Goal: Find specific page/section: Find specific page/section

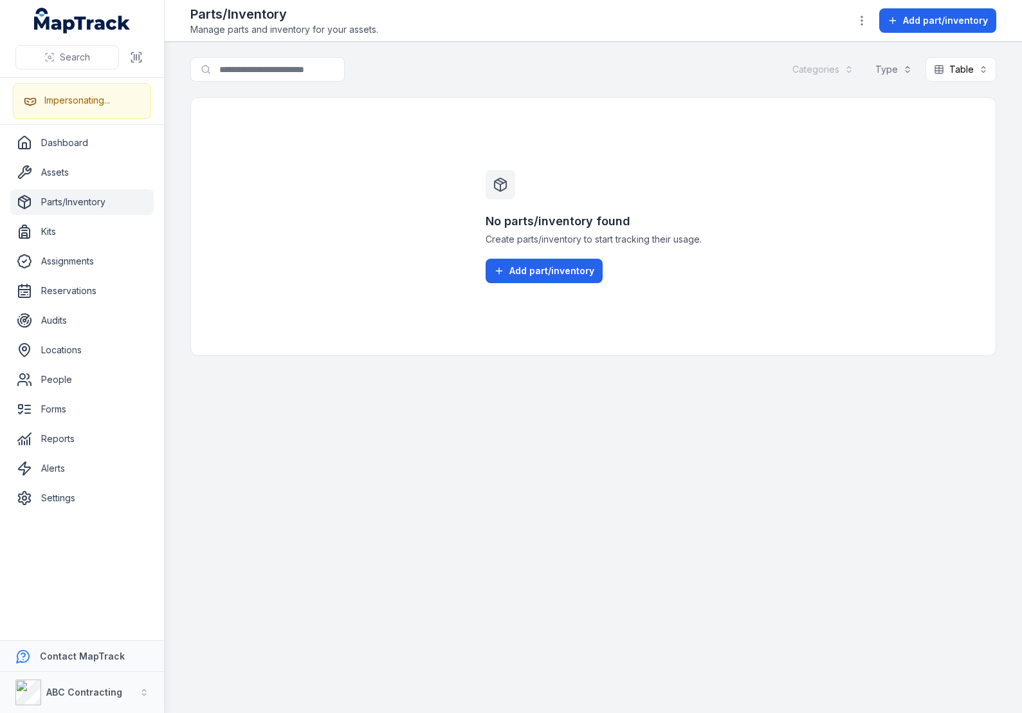
click at [563, 212] on h3 "No parts/inventory found" at bounding box center [594, 221] width 216 height 18
click at [630, 179] on div "No parts/inventory found Create parts/inventory to start tracking their usage. …" at bounding box center [593, 226] width 247 height 257
click at [390, 182] on div "No parts/inventory found Create parts/inventory to start tracking their usage. …" at bounding box center [593, 226] width 806 height 259
click at [270, 171] on div "No parts/inventory found Create parts/inventory to start tracking their usage. …" at bounding box center [593, 226] width 806 height 259
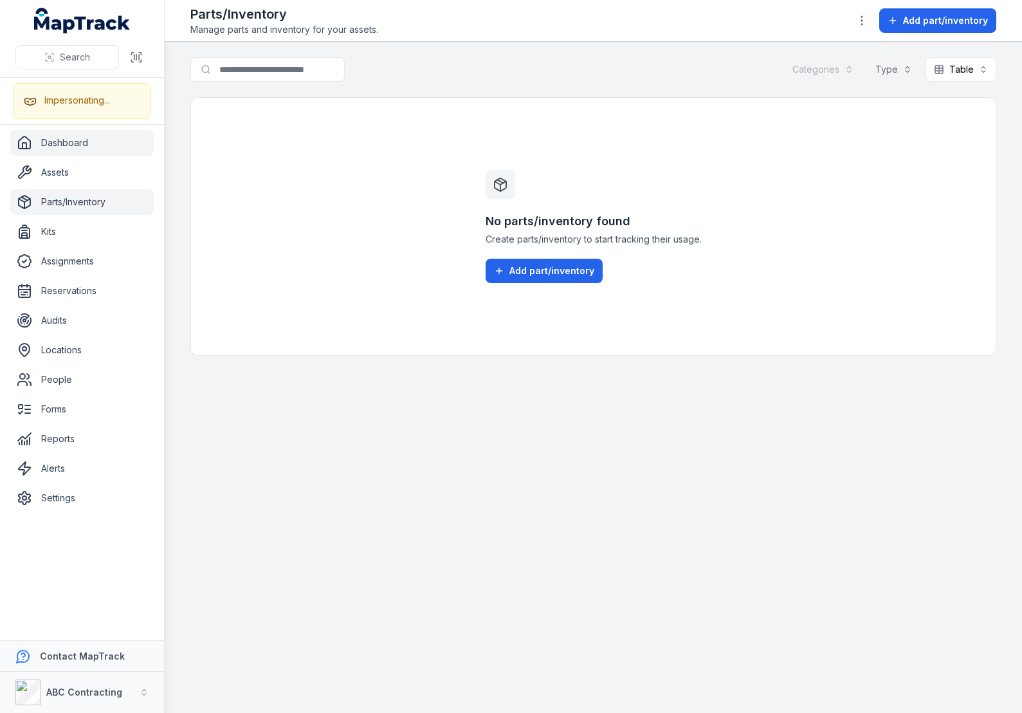
click at [96, 142] on link "Dashboard" at bounding box center [81, 143] width 143 height 26
click at [363, 33] on span "Manage parts and inventory for your assets." at bounding box center [284, 29] width 188 height 13
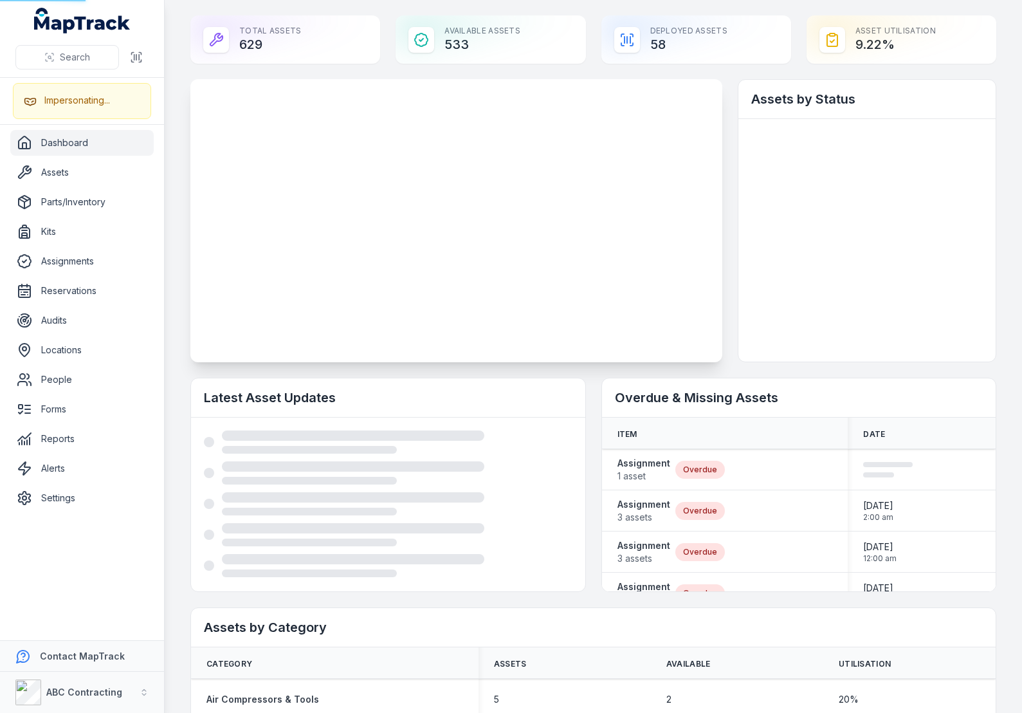
click at [412, 26] on div "Available Assets 533" at bounding box center [491, 39] width 190 height 48
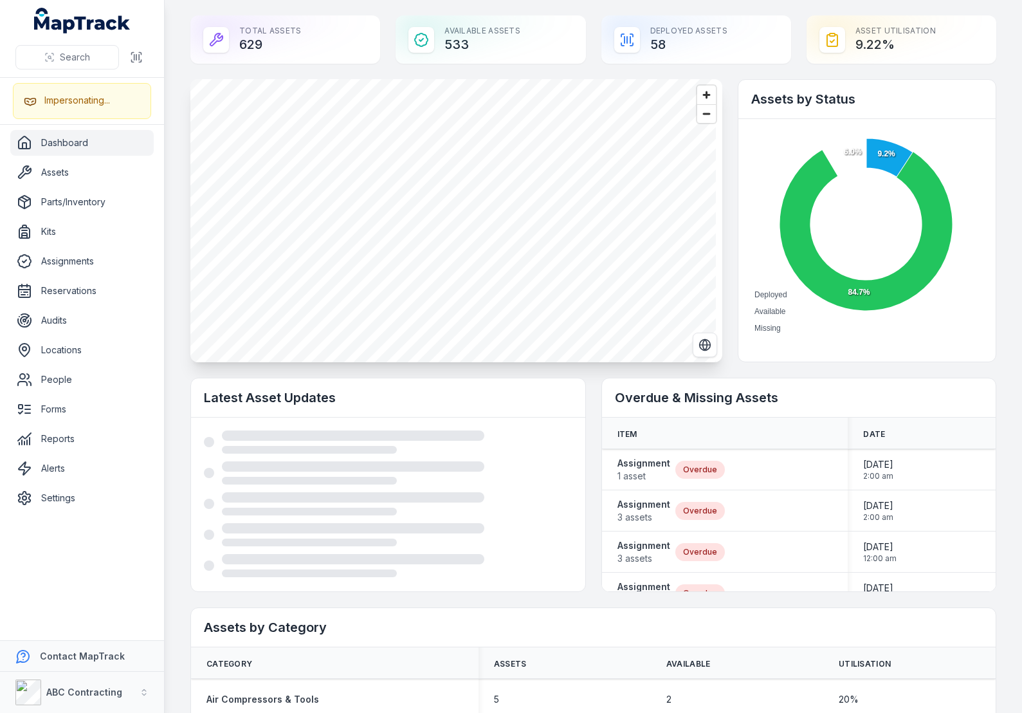
click at [384, 35] on div "Total Assets 629 Available Assets 533 Deployed Assets 58 Asset utilisation 9.22…" at bounding box center [593, 39] width 806 height 48
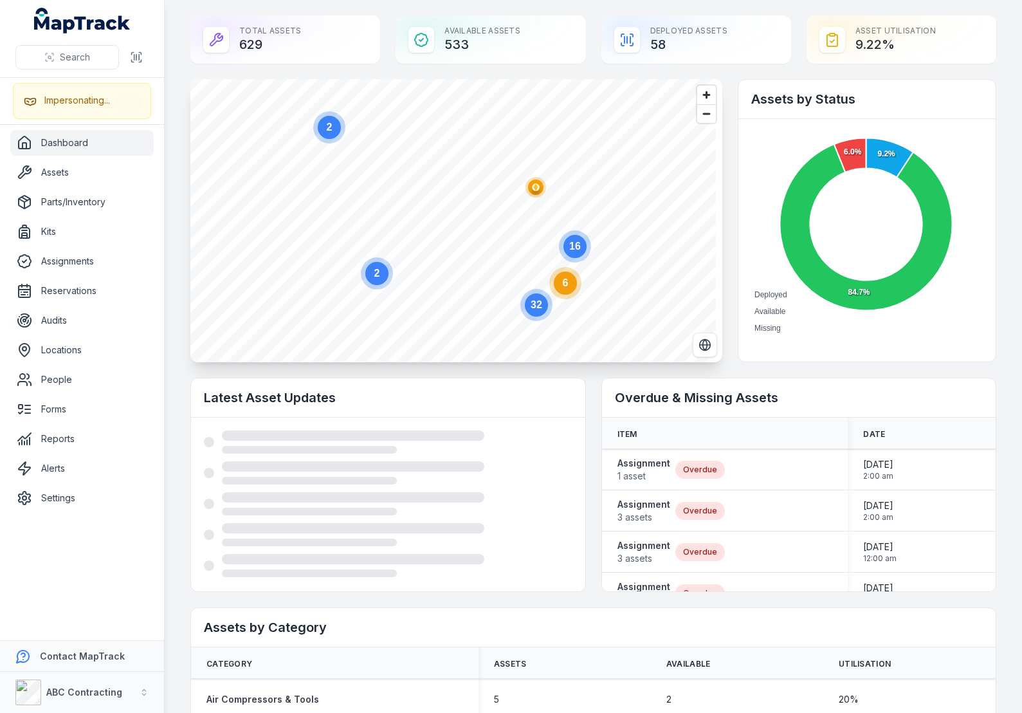
click at [383, 36] on div "Total Assets 629 Available Assets 533 Deployed Assets 58 Asset utilisation 9.22…" at bounding box center [593, 39] width 806 height 48
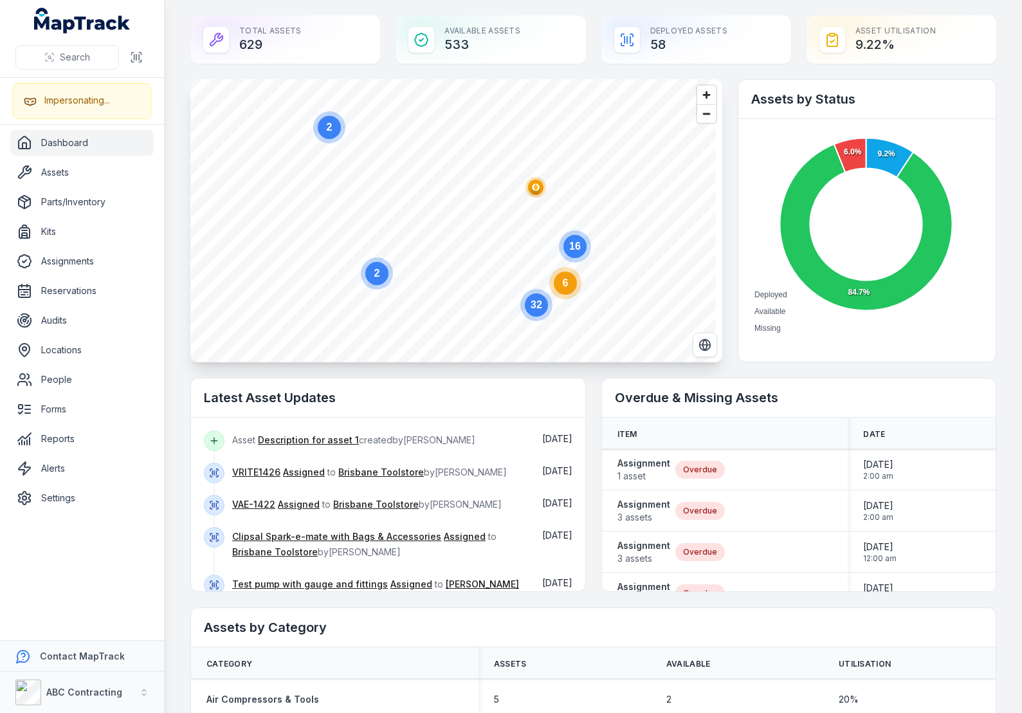
click at [791, 34] on div "Total Assets 629 Available Assets 533 Deployed Assets 58 Asset utilisation 9.22…" at bounding box center [593, 39] width 806 height 48
click at [790, 34] on div "Total Assets 629 Available Assets 533 Deployed Assets 58 Asset utilisation 9.22…" at bounding box center [593, 39] width 806 height 48
